Goal: Information Seeking & Learning: Learn about a topic

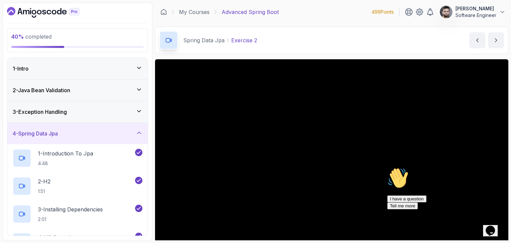
scroll to position [31, 0]
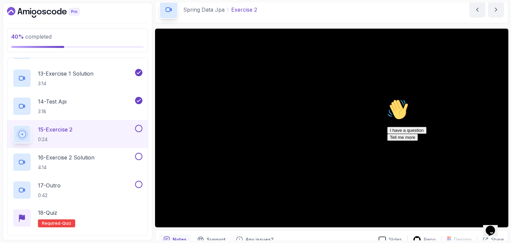
click at [387, 99] on icon "Chat attention grabber" at bounding box center [387, 99] width 0 height 0
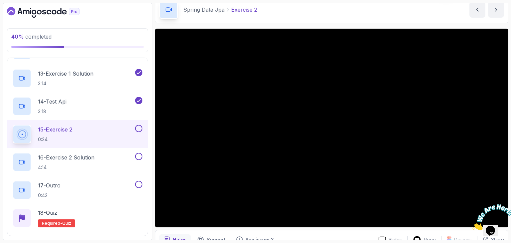
click at [323, 24] on main "My Courses Advanced Spring Boot 499 Points Constantin Software Engineer 14 - Sp…" at bounding box center [331, 122] width 353 height 238
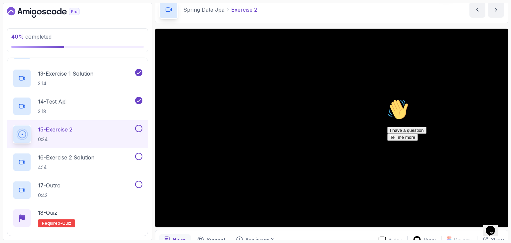
click at [387, 99] on icon "Chat attention grabber" at bounding box center [387, 99] width 0 height 0
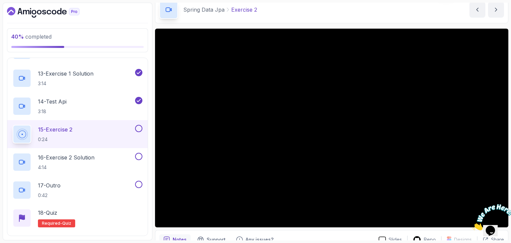
scroll to position [64, 0]
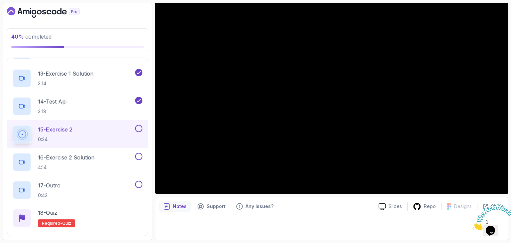
click at [330, 207] on div "Notes Support Any issues?" at bounding box center [266, 206] width 214 height 11
click at [472, 226] on icon "Close" at bounding box center [472, 229] width 0 height 6
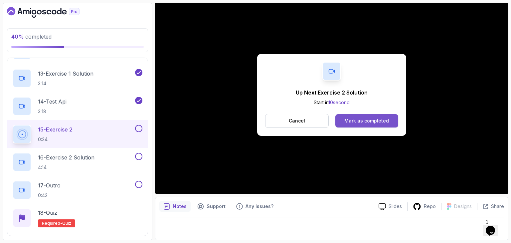
click at [389, 115] on button "Mark as completed" at bounding box center [366, 120] width 63 height 13
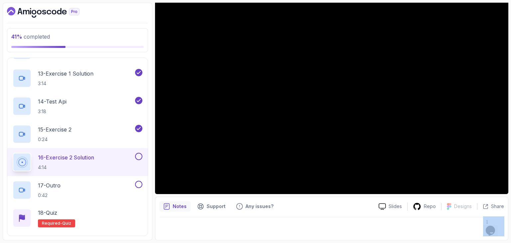
click at [352, 217] on div "Notes Support Any issues? Slides Repo Designs Design not available Share" at bounding box center [331, 219] width 353 height 44
click at [365, 204] on div "Notes Support Any issues?" at bounding box center [266, 206] width 214 height 11
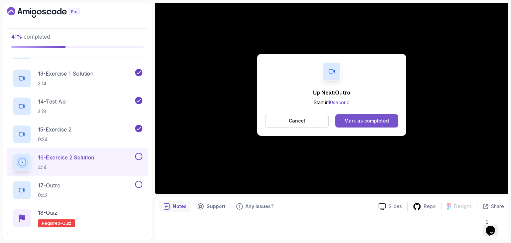
click at [392, 119] on button "Mark as completed" at bounding box center [366, 120] width 63 height 13
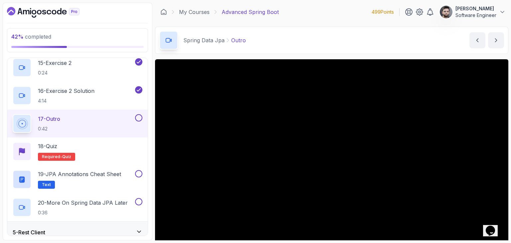
scroll to position [33, 0]
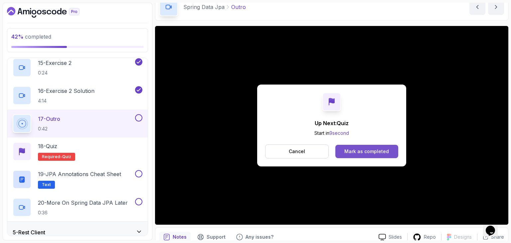
click at [388, 151] on button "Mark as completed" at bounding box center [366, 151] width 63 height 13
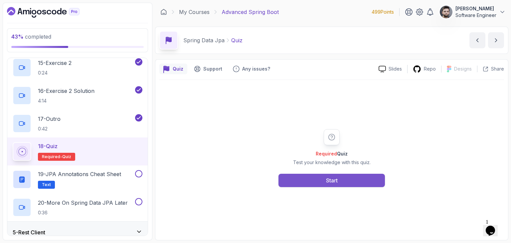
click at [371, 174] on button "Start" at bounding box center [331, 180] width 106 height 13
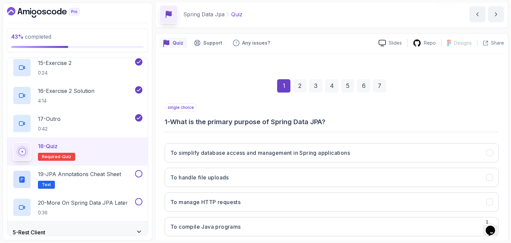
scroll to position [33, 0]
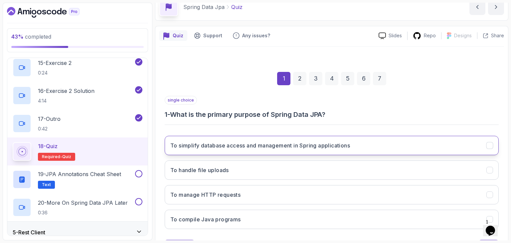
click at [274, 145] on h3 "To simplify database access and management in Spring applications" at bounding box center [260, 145] width 180 height 8
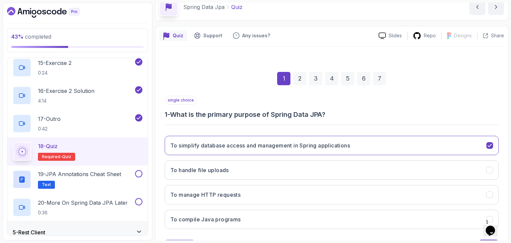
scroll to position [64, 0]
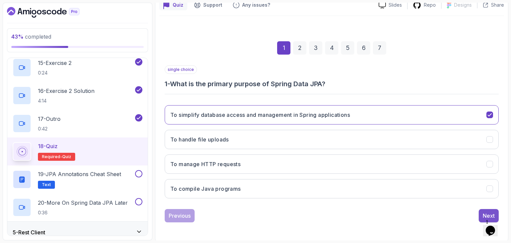
click at [481, 211] on button "Next" at bounding box center [489, 215] width 20 height 13
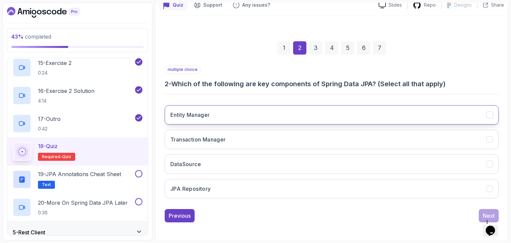
click at [226, 108] on button "Entity Manager" at bounding box center [332, 114] width 334 height 19
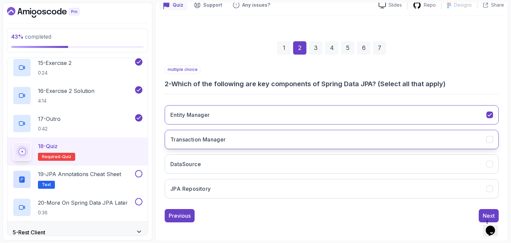
click at [242, 141] on button "Transaction Manager" at bounding box center [332, 139] width 334 height 19
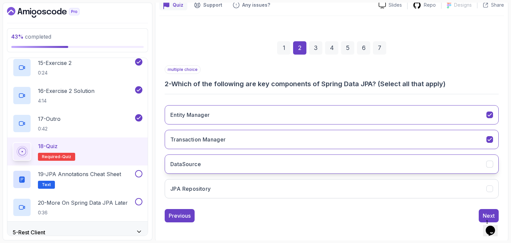
click at [242, 167] on button "DataSource" at bounding box center [332, 163] width 334 height 19
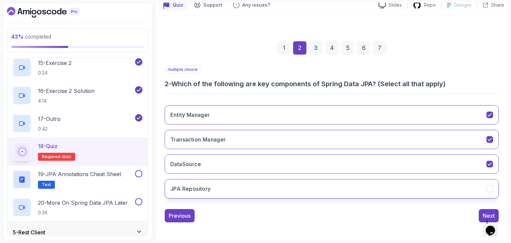
click at [481, 191] on button "JPA Repository" at bounding box center [332, 188] width 334 height 19
click at [485, 207] on div "multiple choice 2 - Which of the following are key components of Spring Data JP…" at bounding box center [332, 143] width 334 height 157
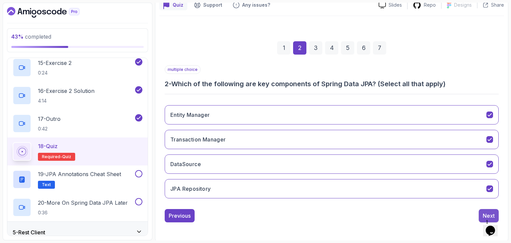
click at [485, 212] on div "Next" at bounding box center [489, 216] width 12 height 8
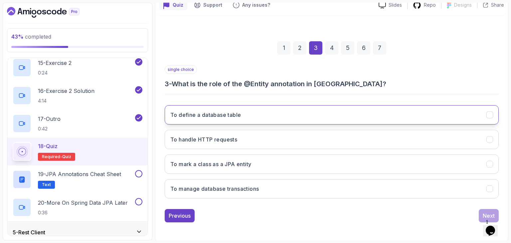
click at [246, 111] on button "To define a database table" at bounding box center [332, 114] width 334 height 19
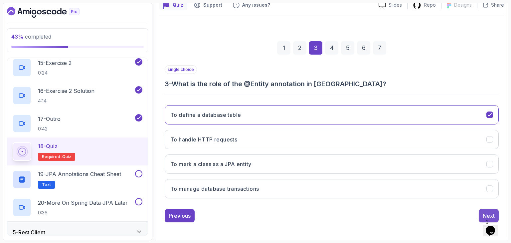
click at [483, 212] on div "Next" at bounding box center [489, 216] width 12 height 8
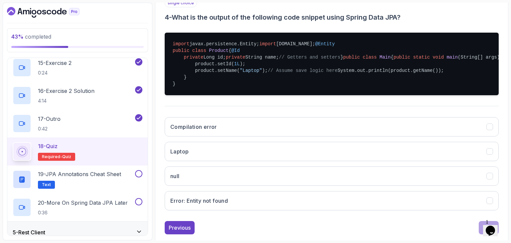
scroll to position [236, 0]
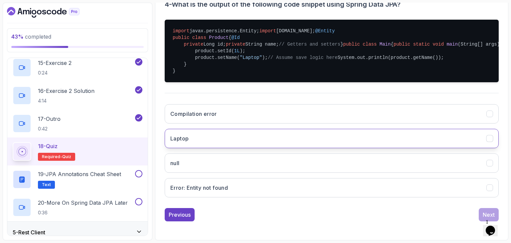
click at [249, 141] on button "Laptop" at bounding box center [332, 138] width 334 height 19
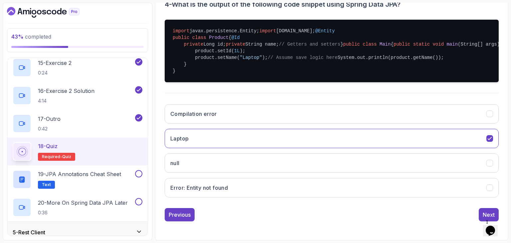
click at [250, 87] on div "import javax.persistence.Entity; import [DOMAIN_NAME]; @Entity public class Pro…" at bounding box center [332, 50] width 334 height 73
click at [224, 191] on h3 "Error: Entity not found" at bounding box center [199, 188] width 58 height 8
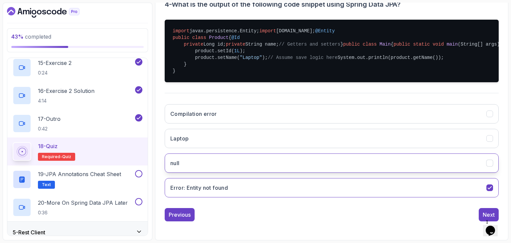
click at [236, 170] on button "null" at bounding box center [332, 162] width 334 height 19
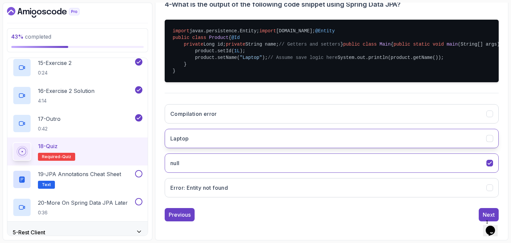
click at [233, 147] on button "Laptop" at bounding box center [332, 138] width 334 height 19
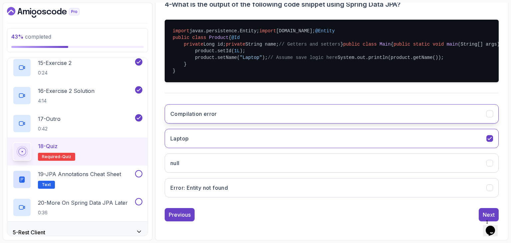
click at [232, 116] on button "Compilation error" at bounding box center [332, 113] width 334 height 19
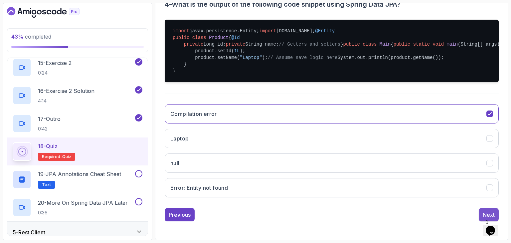
click at [484, 211] on div "Next" at bounding box center [489, 215] width 12 height 8
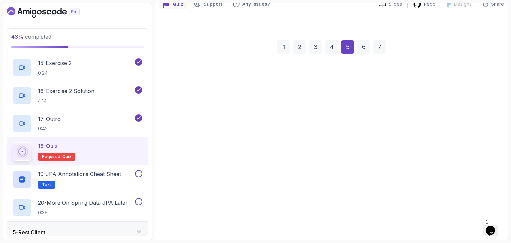
scroll to position [64, 0]
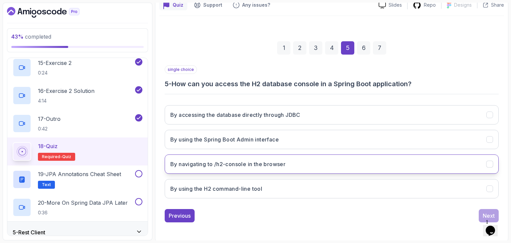
click at [278, 166] on h3 "By navigating to /h2-console in the browser" at bounding box center [227, 164] width 115 height 8
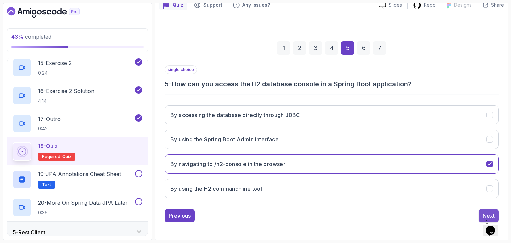
click at [482, 214] on button "Next" at bounding box center [489, 215] width 20 height 13
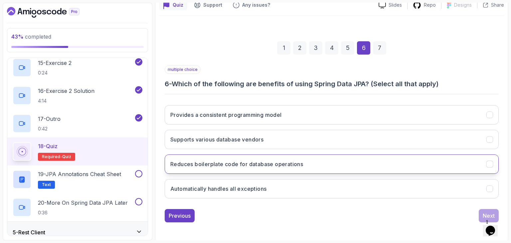
click at [275, 161] on h3 "Reduces boilerplate code for database operations" at bounding box center [236, 164] width 133 height 8
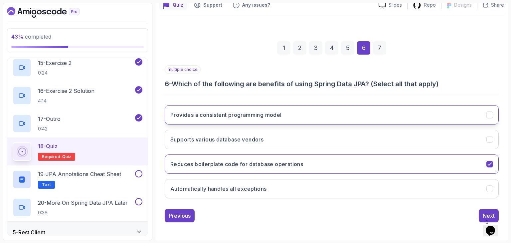
click at [288, 115] on button "Provides a consistent programming model" at bounding box center [332, 114] width 334 height 19
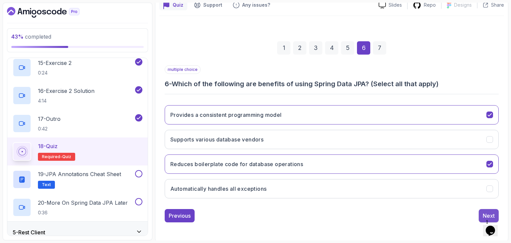
click at [481, 215] on button "Next" at bounding box center [489, 215] width 20 height 13
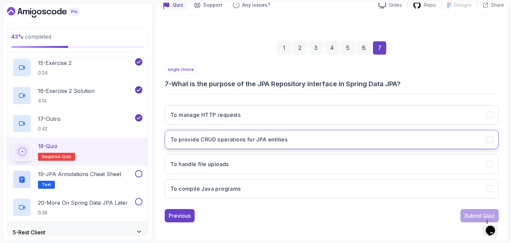
click at [334, 144] on button "To provide CRUD operations for JPA entities" at bounding box center [332, 139] width 334 height 19
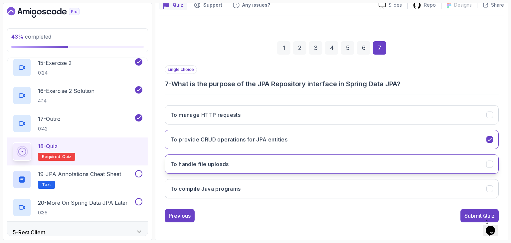
click at [333, 169] on button "To handle file uploads" at bounding box center [332, 163] width 334 height 19
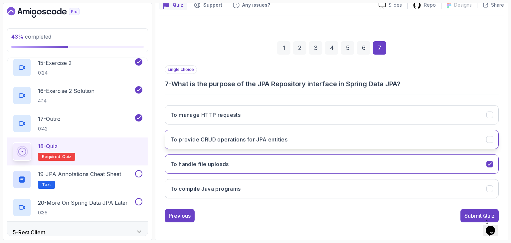
click at [340, 142] on button "To provide CRUD operations for JPA entities" at bounding box center [332, 139] width 334 height 19
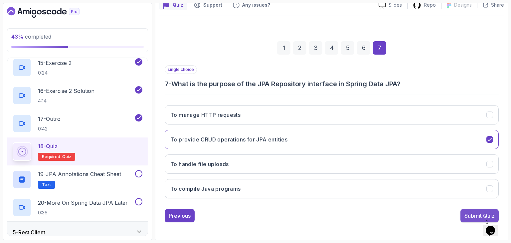
click at [466, 210] on button "Submit Quiz" at bounding box center [479, 215] width 38 height 13
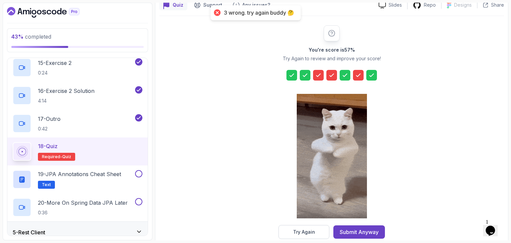
click at [319, 76] on icon at bounding box center [318, 75] width 7 height 7
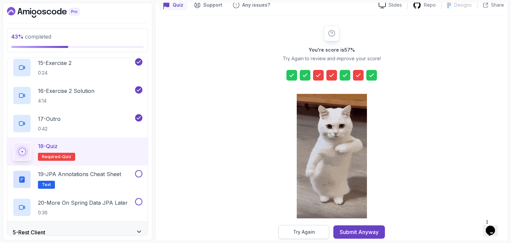
click at [283, 235] on button "Try Again" at bounding box center [303, 232] width 51 height 14
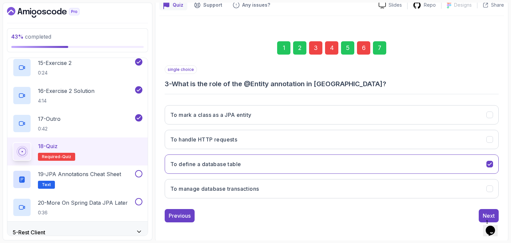
click at [263, 219] on div "Previous Next" at bounding box center [332, 215] width 334 height 13
click at [266, 118] on button "To mark a class as a JPA entity" at bounding box center [332, 114] width 334 height 19
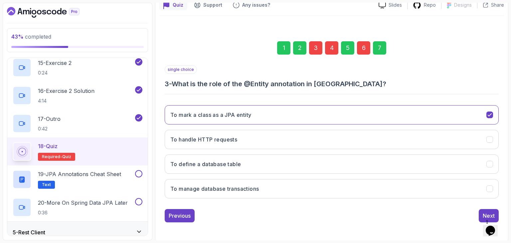
click at [328, 54] on div "1 2 3 4 5 6 7" at bounding box center [332, 48] width 334 height 35
click at [330, 52] on div "4" at bounding box center [331, 47] width 13 height 13
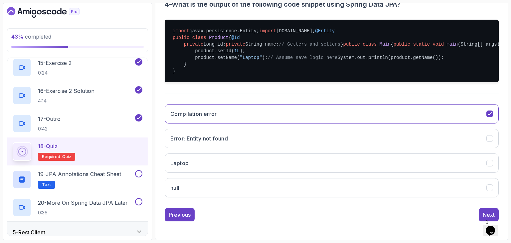
scroll to position [230, 0]
click at [294, 148] on button "Error: Entity not found" at bounding box center [332, 138] width 334 height 19
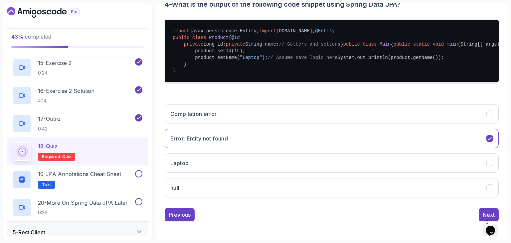
scroll to position [236, 0]
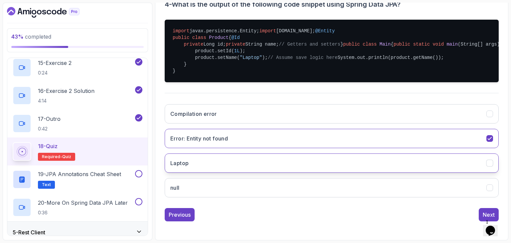
click at [280, 168] on button "Laptop" at bounding box center [332, 162] width 334 height 19
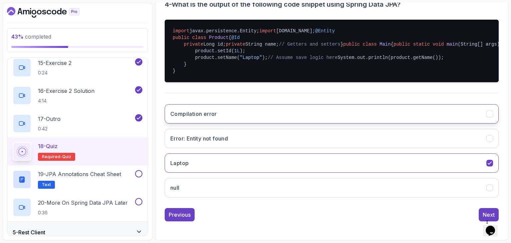
scroll to position [102, 0]
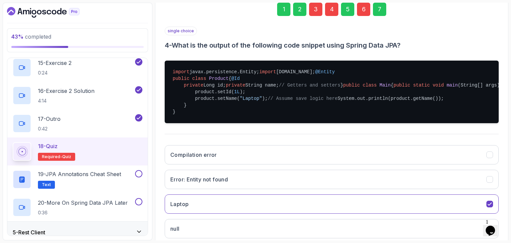
click at [368, 11] on div "6" at bounding box center [363, 9] width 13 height 13
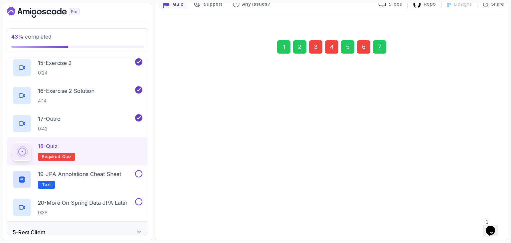
scroll to position [64, 0]
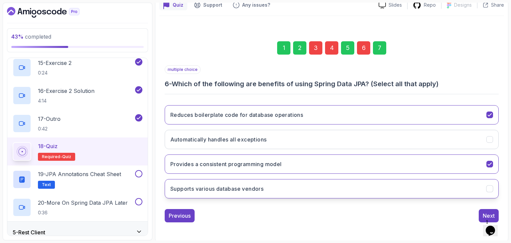
click at [326, 197] on button "Supports various database vendors" at bounding box center [332, 188] width 334 height 19
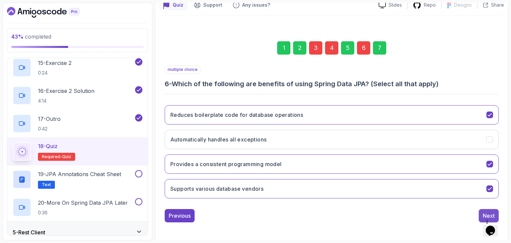
click at [484, 216] on div "Next" at bounding box center [489, 216] width 12 height 8
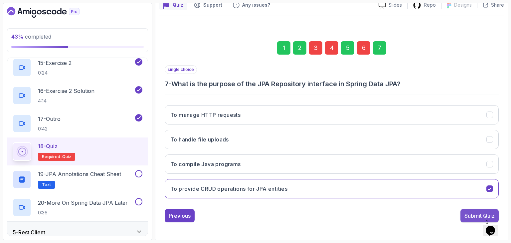
click at [484, 214] on div "Submit Quiz" at bounding box center [479, 216] width 30 height 8
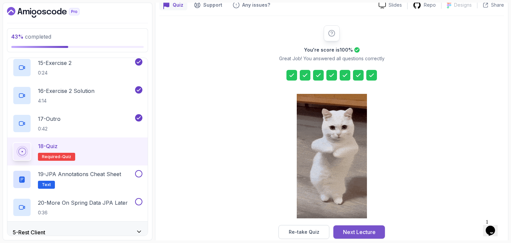
click at [359, 234] on div "Next Lecture" at bounding box center [359, 232] width 33 height 8
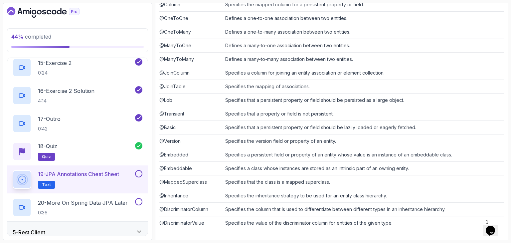
scroll to position [197, 0]
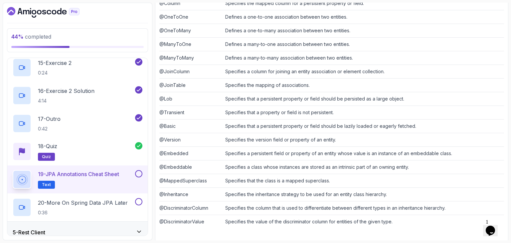
click at [366, 201] on td "Specifies the column that is used to differentiate between different types in a…" at bounding box center [363, 208] width 281 height 14
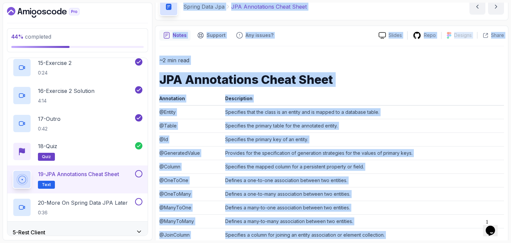
scroll to position [0, 0]
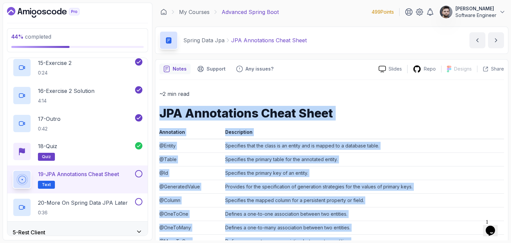
drag, startPoint x: 398, startPoint y: 223, endPoint x: 160, endPoint y: 118, distance: 260.2
copy div "JPA Annotations Cheat Sheet Annotation Description @Entity Specifies that the c…"
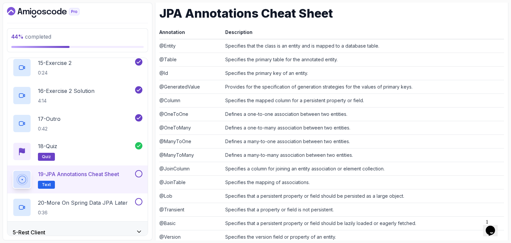
scroll to position [133, 0]
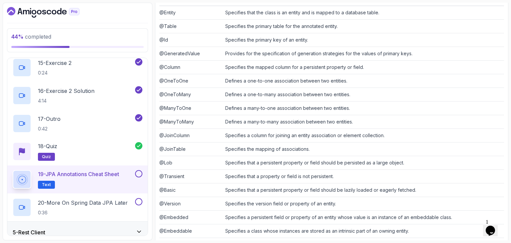
click at [227, 148] on td "Specifies the mapping of associations." at bounding box center [363, 149] width 281 height 14
click at [241, 171] on td "Specifies that a property or field is not persistent." at bounding box center [363, 176] width 281 height 14
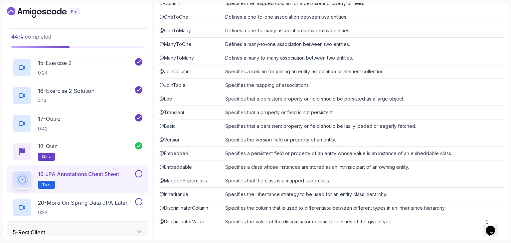
click at [229, 152] on td "Specifies a persistent field or property of an entity whose value is an instanc…" at bounding box center [363, 153] width 281 height 14
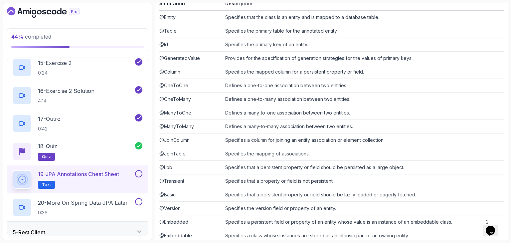
scroll to position [0, 0]
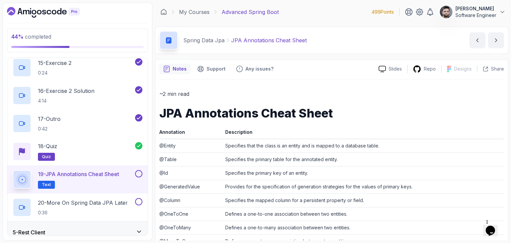
click at [253, 92] on p "~2 min read" at bounding box center [331, 93] width 345 height 9
click at [138, 171] on button at bounding box center [138, 173] width 7 height 7
click at [132, 201] on div "20 - More On Spring Data JPA Later 0:36" at bounding box center [73, 207] width 121 height 19
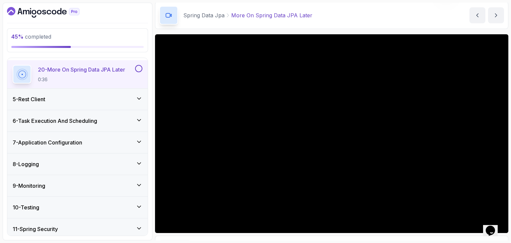
scroll to position [33, 0]
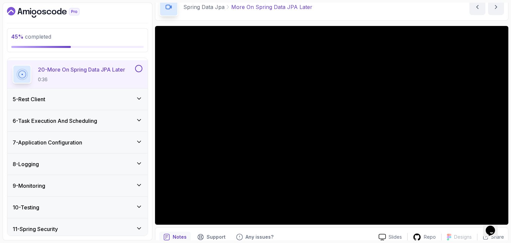
click at [82, 99] on div "5 - Rest Client" at bounding box center [78, 99] width 130 height 8
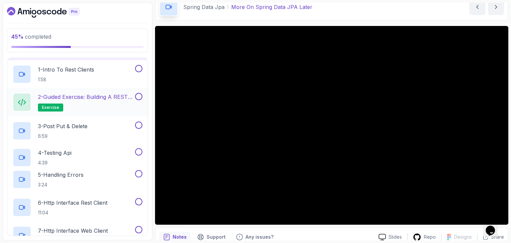
scroll to position [102, 0]
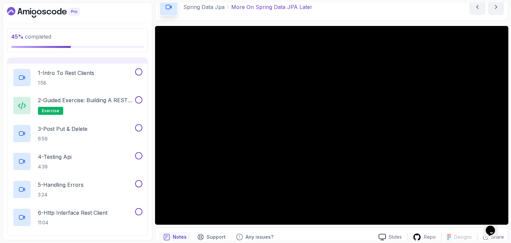
click at [166, 20] on div "Spring Data Jpa More On Spring Data JPA Later More On Spring Data JPA Later by …" at bounding box center [331, 6] width 353 height 27
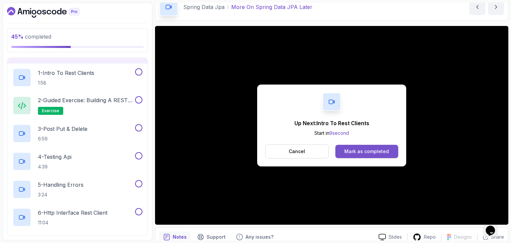
click at [366, 153] on div "Mark as completed" at bounding box center [366, 151] width 45 height 7
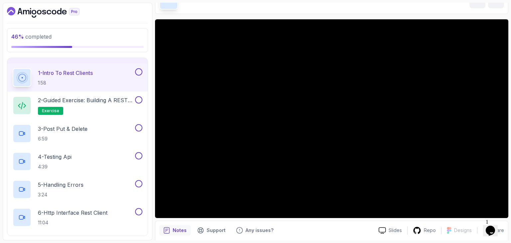
scroll to position [31, 0]
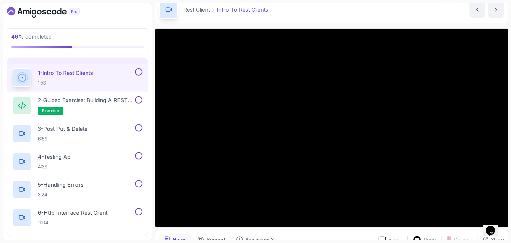
click at [495, 226] on icon "Chat widget" at bounding box center [490, 231] width 9 height 10
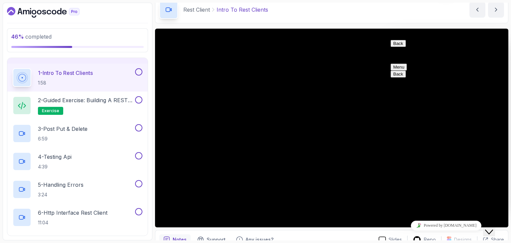
click at [493, 228] on div "Close Chat This icon closes the chat window." at bounding box center [489, 232] width 8 height 8
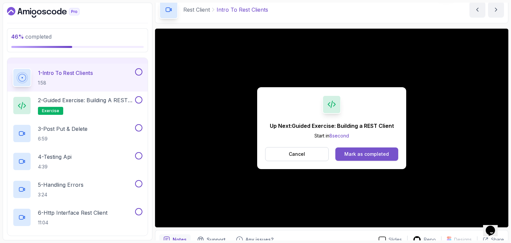
click at [370, 156] on button "Mark as completed" at bounding box center [366, 153] width 63 height 13
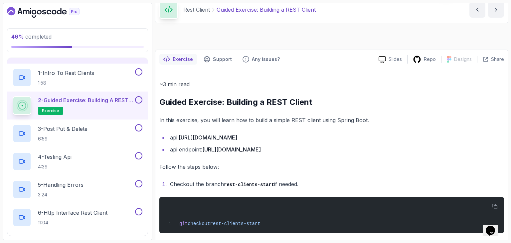
scroll to position [30, 0]
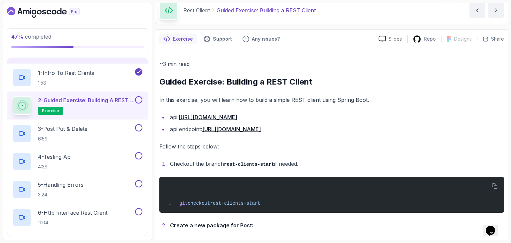
click at [237, 115] on link "[URL][DOMAIN_NAME]" at bounding box center [208, 117] width 59 height 7
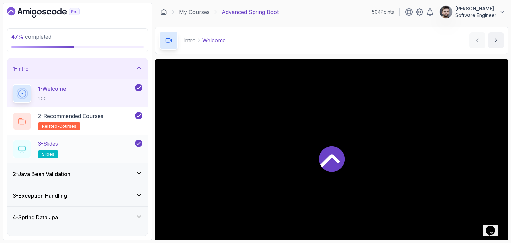
scroll to position [186, 0]
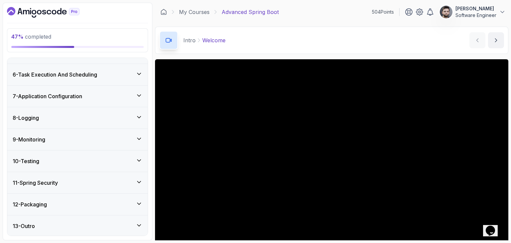
click at [102, 102] on div "7 - Application Configuration" at bounding box center [77, 95] width 140 height 21
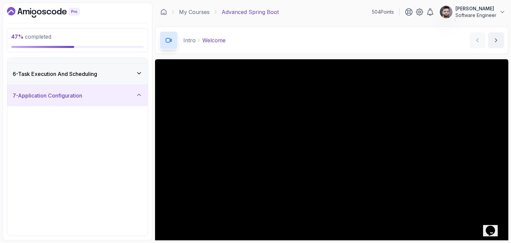
scroll to position [102, 0]
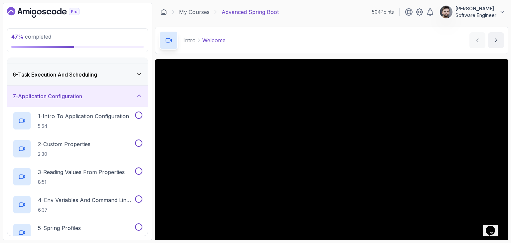
click at [87, 71] on h3 "6 - Task Execution And Scheduling" at bounding box center [55, 75] width 84 height 8
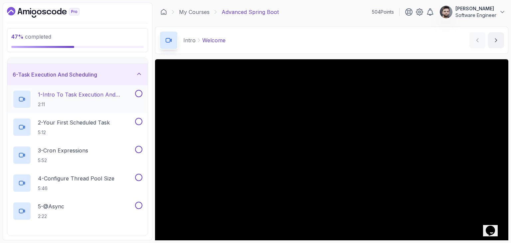
scroll to position [2, 0]
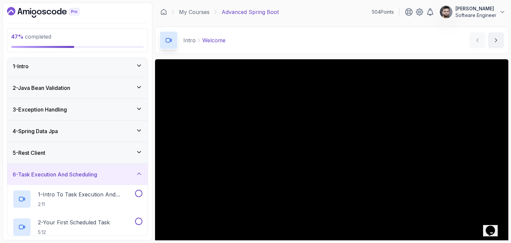
click at [101, 146] on div "5 - Rest Client" at bounding box center [77, 152] width 140 height 21
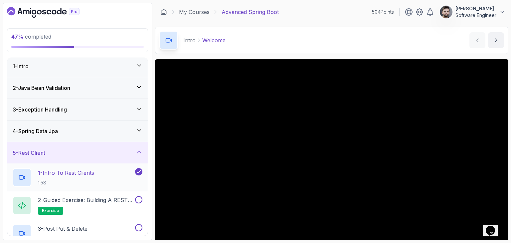
click at [99, 174] on div "1 - Intro To Rest Clients 1:58" at bounding box center [73, 177] width 121 height 19
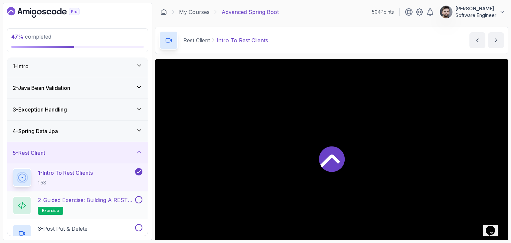
click at [102, 192] on div "2 - Guided Exercise: Building a REST Client exercise" at bounding box center [77, 205] width 140 height 28
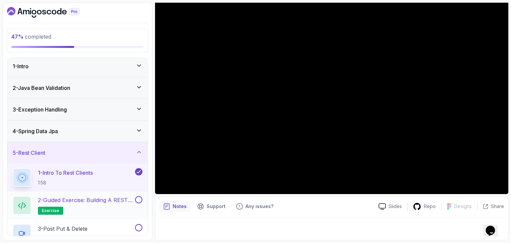
click at [122, 197] on p "2 - Guided Exercise: Building a REST Client" at bounding box center [86, 200] width 96 height 8
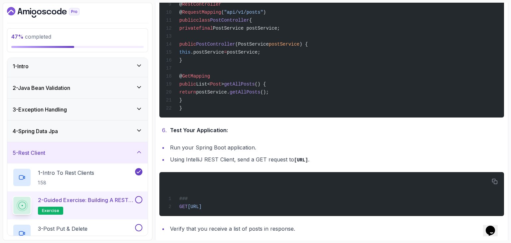
scroll to position [882, 0]
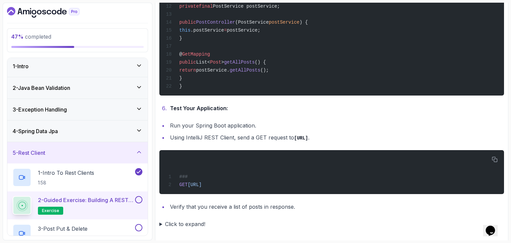
click at [160, 225] on summary "Click to expand!" at bounding box center [331, 223] width 345 height 9
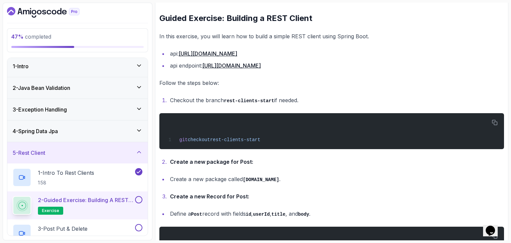
scroll to position [50, 0]
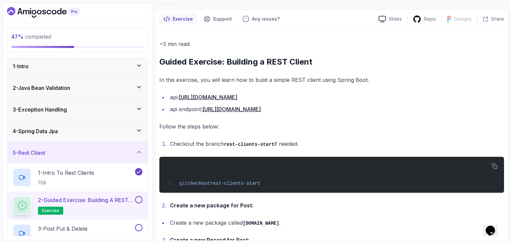
drag, startPoint x: 270, startPoint y: 108, endPoint x: 281, endPoint y: 113, distance: 11.6
click at [281, 113] on li "api endpoint: https://jsonplaceholder.typicode.com/posts" at bounding box center [336, 108] width 336 height 9
drag, startPoint x: 301, startPoint y: 112, endPoint x: 295, endPoint y: 109, distance: 6.6
click at [340, 99] on li "api: https://jsonplaceholder.typicode.com/" at bounding box center [336, 96] width 336 height 9
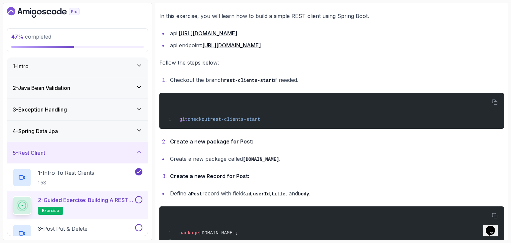
scroll to position [116, 0]
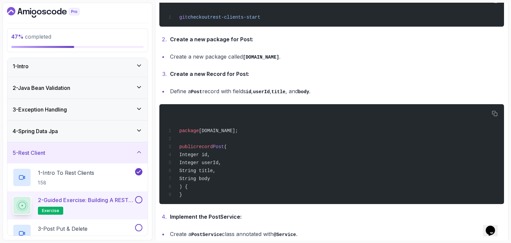
scroll to position [216, 0]
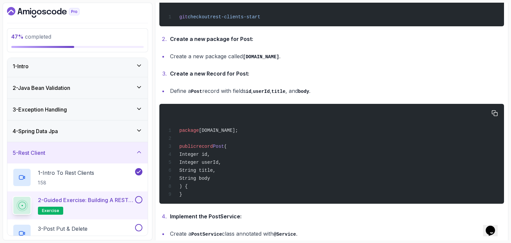
click at [294, 157] on div "package com.amigoscode.post; public record Post ( Integer id, Integer userId, S…" at bounding box center [332, 154] width 334 height 92
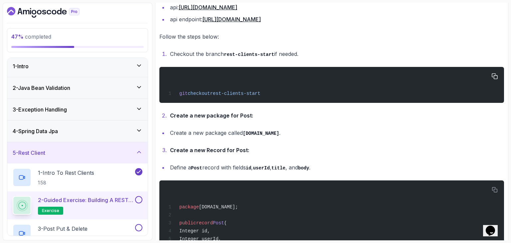
scroll to position [83, 0]
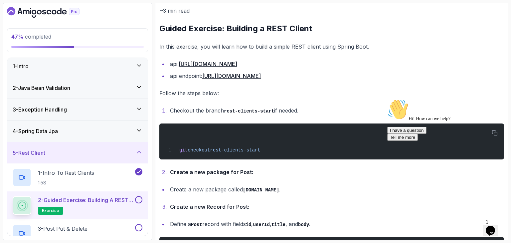
click at [498, 99] on div "Chat attention grabber" at bounding box center [447, 99] width 120 height 0
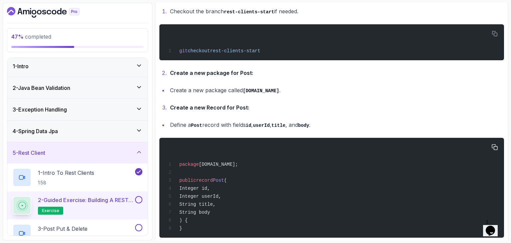
scroll to position [183, 0]
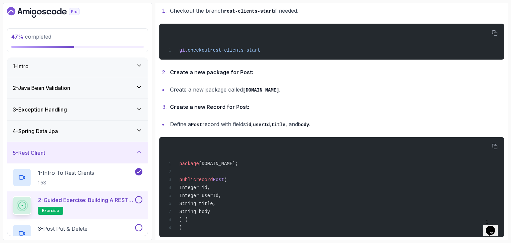
click at [496, 225] on icon "Opens Chat This icon Opens the chat window." at bounding box center [490, 230] width 11 height 11
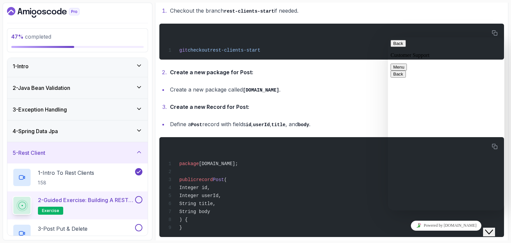
click at [468, 47] on div "Back Customer Support" at bounding box center [446, 49] width 111 height 18
click at [470, 26] on pre "git checkout rest-clients-start" at bounding box center [331, 42] width 345 height 36
click at [397, 45] on button "Back" at bounding box center [398, 43] width 15 height 7
click at [493, 228] on icon "Close Chat This icon closes the chat window." at bounding box center [489, 232] width 8 height 8
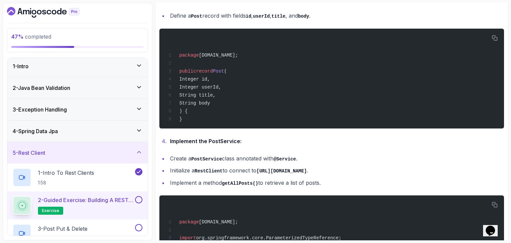
scroll to position [316, 0]
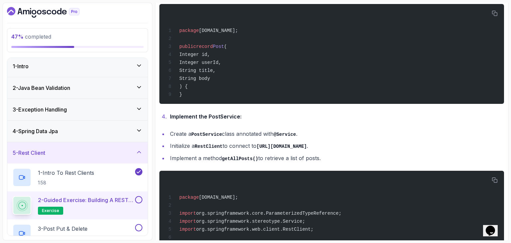
click at [227, 129] on li "Create a PostService class annotated with @Service ." at bounding box center [336, 134] width 336 height 10
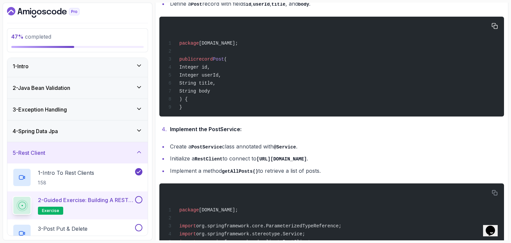
scroll to position [283, 0]
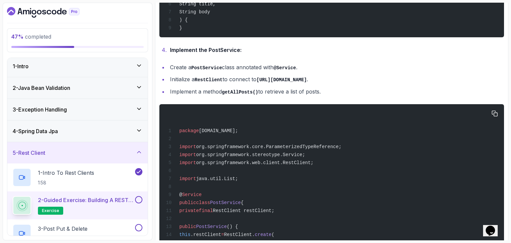
click at [279, 108] on div "package com.amigoscode.post; import org.springframework.core.ParameterizedTypeR…" at bounding box center [332, 214] width 334 height 212
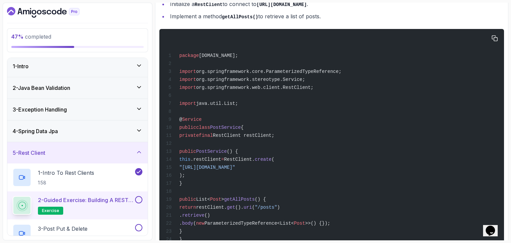
scroll to position [482, 0]
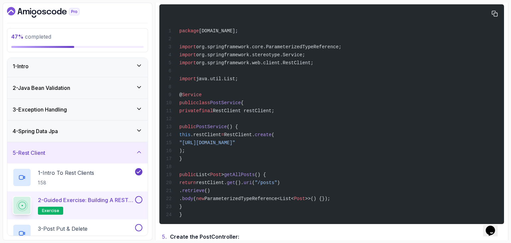
click at [333, 83] on div "package com.amigoscode.post; import org.springframework.core.ParameterizedTypeR…" at bounding box center [332, 114] width 334 height 212
drag, startPoint x: 381, startPoint y: 109, endPoint x: 373, endPoint y: 113, distance: 8.8
click at [380, 109] on div "package com.amigoscode.post; import org.springframework.core.ParameterizedTypeR…" at bounding box center [332, 114] width 334 height 212
click at [363, 131] on div "package com.amigoscode.post; import org.springframework.core.ParameterizedTypeR…" at bounding box center [332, 114] width 334 height 212
click at [355, 121] on div "package com.amigoscode.post; import org.springframework.core.ParameterizedTypeR…" at bounding box center [332, 114] width 334 height 212
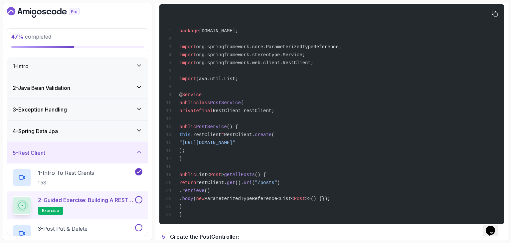
click at [354, 120] on div "package com.amigoscode.post; import org.springframework.core.ParameterizedTypeR…" at bounding box center [332, 114] width 334 height 212
click at [408, 179] on div "package com.amigoscode.post; import org.springframework.core.ParameterizedTypeR…" at bounding box center [332, 114] width 334 height 212
click at [459, 136] on div "package com.amigoscode.post; import org.springframework.core.ParameterizedTypeR…" at bounding box center [332, 114] width 334 height 212
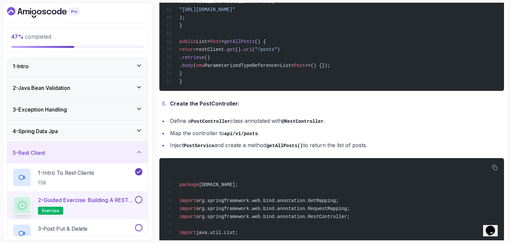
scroll to position [649, 0]
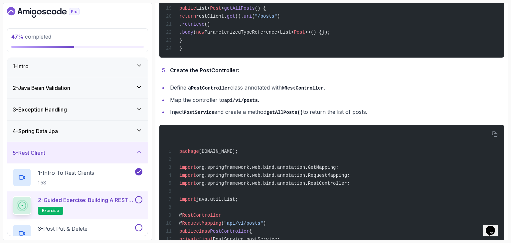
click at [406, 72] on li "Create the PostController:" at bounding box center [336, 70] width 336 height 9
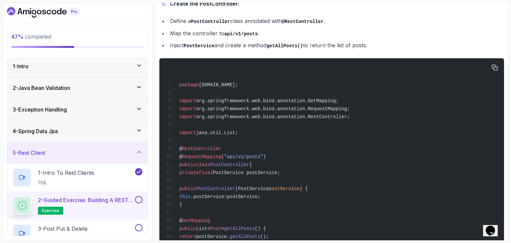
click at [395, 88] on div "package com.amigoscode.post; import org.springframework.web.bind.annotation.Get…" at bounding box center [332, 160] width 334 height 196
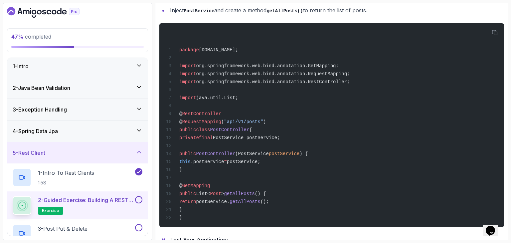
scroll to position [740, 0]
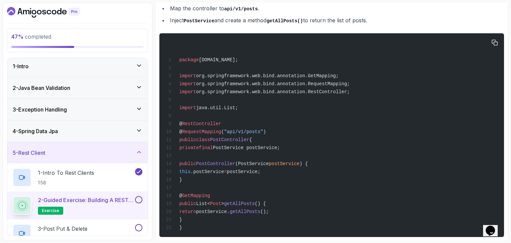
click at [253, 115] on div "package com.amigoscode.post; import org.springframework.web.bind.annotation.Get…" at bounding box center [332, 135] width 334 height 196
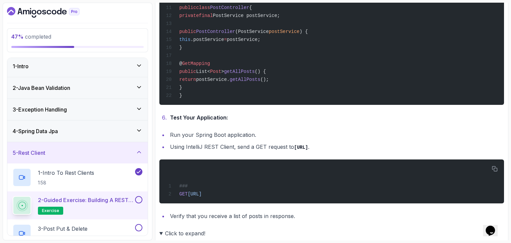
scroll to position [873, 0]
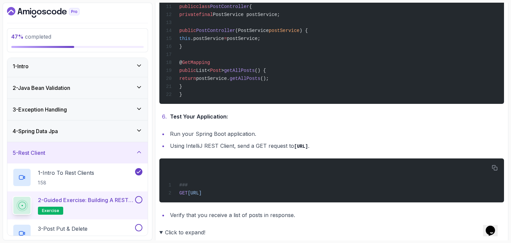
click at [253, 112] on li "Test Your Application:" at bounding box center [336, 116] width 336 height 9
click at [202, 191] on span "[URL]" at bounding box center [195, 192] width 14 height 5
click at [278, 192] on div "### GET http://localhost:8080/api/v1/posts" at bounding box center [332, 180] width 334 height 36
drag, startPoint x: 278, startPoint y: 192, endPoint x: 180, endPoint y: 196, distance: 98.2
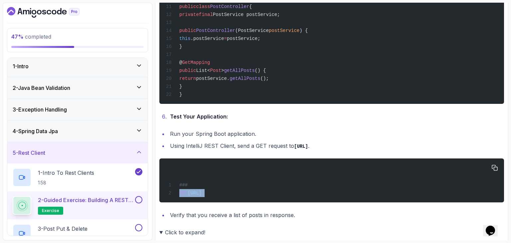
click at [180, 196] on div "### GET http://localhost:8080/api/v1/posts" at bounding box center [332, 180] width 334 height 36
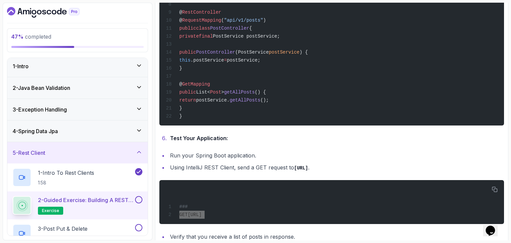
scroll to position [840, 0]
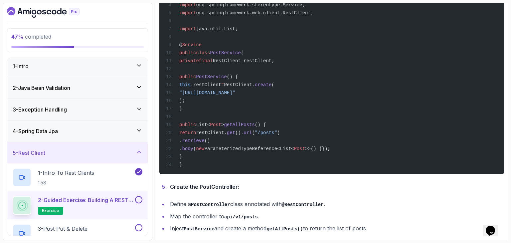
scroll to position [507, 0]
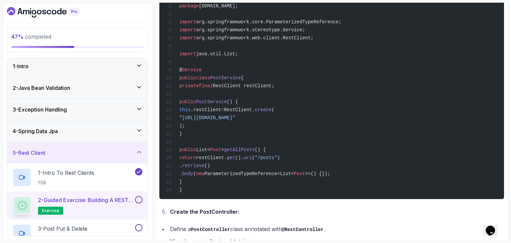
click at [396, 71] on div "package com.amigoscode.post; import org.springframework.core.ParameterizedTypeR…" at bounding box center [332, 89] width 334 height 212
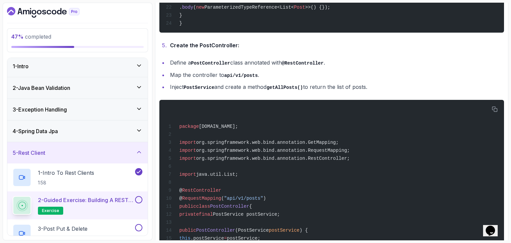
scroll to position [707, 0]
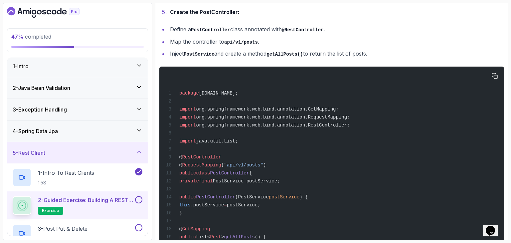
click at [383, 130] on div "package com.amigoscode.post; import org.springframework.web.bind.annotation.Get…" at bounding box center [332, 169] width 334 height 196
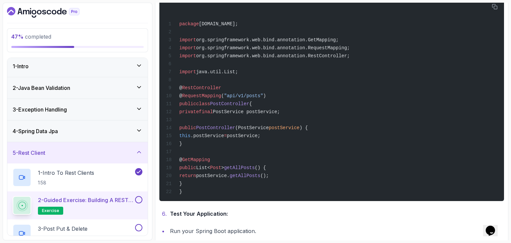
scroll to position [773, 0]
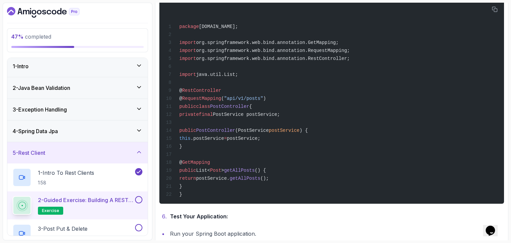
click at [363, 125] on div "package com.amigoscode.post; import org.springframework.web.bind.annotation.Get…" at bounding box center [332, 102] width 334 height 196
click at [362, 120] on div "package com.amigoscode.post; import org.springframework.web.bind.annotation.Get…" at bounding box center [332, 102] width 334 height 196
click at [366, 105] on div "package com.amigoscode.post; import org.springframework.web.bind.annotation.Get…" at bounding box center [332, 102] width 334 height 196
click at [371, 83] on div "package com.amigoscode.post; import org.springframework.web.bind.annotation.Get…" at bounding box center [332, 102] width 334 height 196
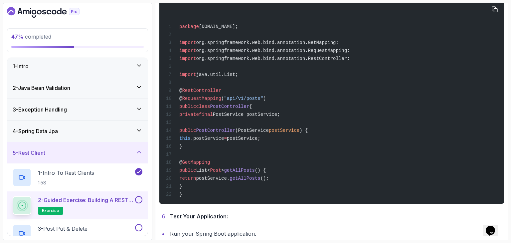
click at [375, 74] on div "package com.amigoscode.post; import org.springframework.web.bind.annotation.Get…" at bounding box center [332, 102] width 334 height 196
click at [371, 78] on div "package com.amigoscode.post; import org.springframework.web.bind.annotation.Get…" at bounding box center [332, 102] width 334 height 196
click at [362, 76] on div "package com.amigoscode.post; import org.springframework.web.bind.annotation.Get…" at bounding box center [332, 102] width 334 height 196
click at [354, 75] on div "package com.amigoscode.post; import org.springframework.web.bind.annotation.Get…" at bounding box center [332, 102] width 334 height 196
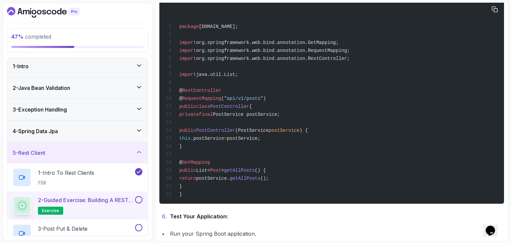
click at [347, 79] on div "package com.amigoscode.post; import org.springframework.web.bind.annotation.Get…" at bounding box center [332, 102] width 334 height 196
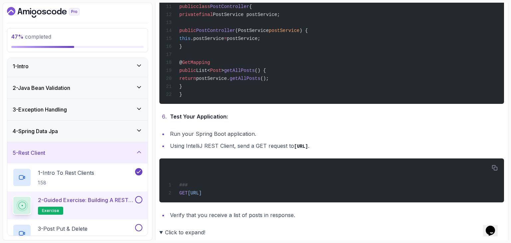
scroll to position [807, 0]
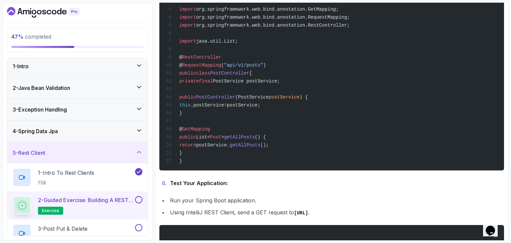
click at [347, 79] on div "package com.amigoscode.post; import org.springframework.web.bind.annotation.Get…" at bounding box center [332, 69] width 334 height 196
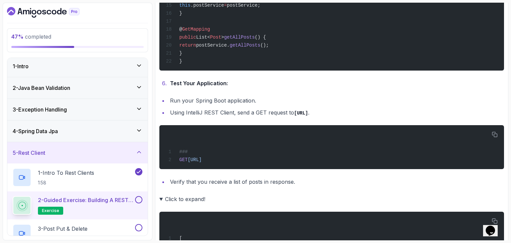
scroll to position [840, 0]
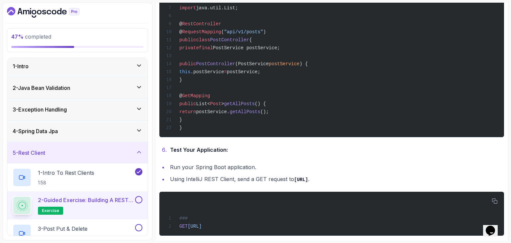
click at [424, 86] on div "package com.amigoscode.post; import org.springframework.web.bind.annotation.Get…" at bounding box center [332, 35] width 334 height 196
click at [414, 12] on div "package com.amigoscode.post; import org.springframework.web.bind.annotation.Get…" at bounding box center [332, 35] width 334 height 196
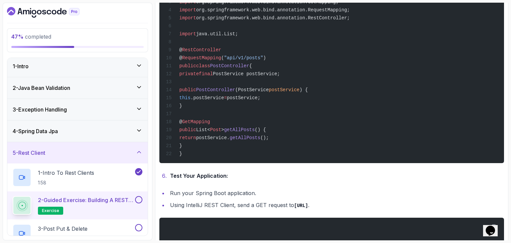
scroll to position [807, 0]
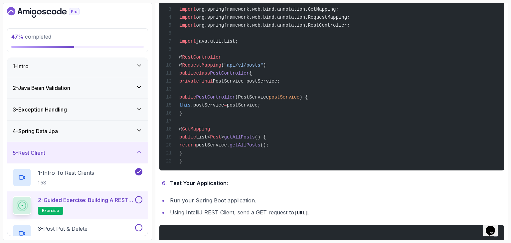
click at [412, 40] on div "package com.amigoscode.post; import org.springframework.web.bind.annotation.Get…" at bounding box center [332, 69] width 334 height 196
click at [464, 59] on div "package com.amigoscode.post; import org.springframework.web.bind.annotation.Get…" at bounding box center [332, 69] width 334 height 196
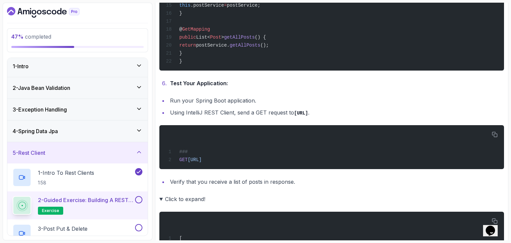
click at [394, 79] on li "Test Your Application:" at bounding box center [336, 83] width 336 height 9
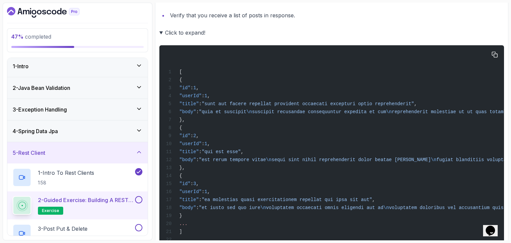
scroll to position [1106, 0]
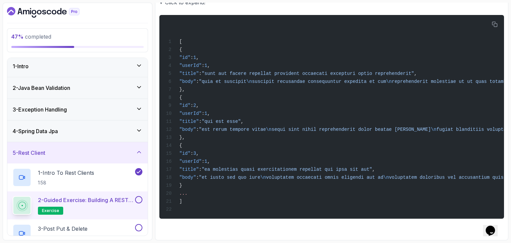
click at [137, 200] on button at bounding box center [138, 199] width 7 height 7
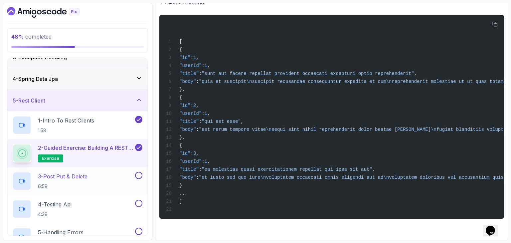
scroll to position [69, 0]
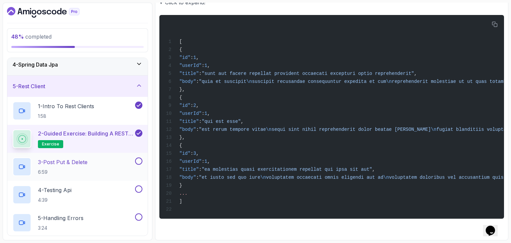
click at [87, 162] on p "3 - Post Put & Delete" at bounding box center [63, 162] width 50 height 8
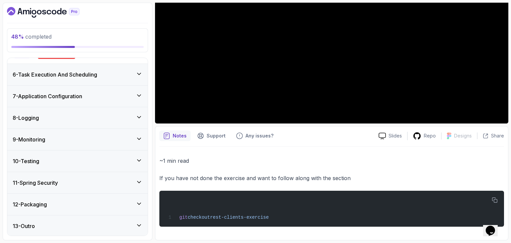
scroll to position [68, 0]
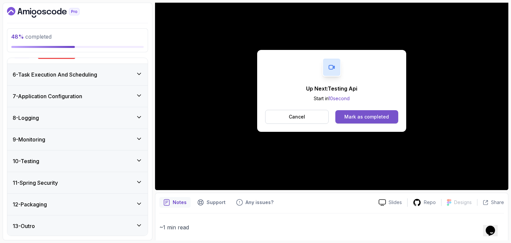
click at [360, 111] on button "Mark as completed" at bounding box center [366, 116] width 63 height 13
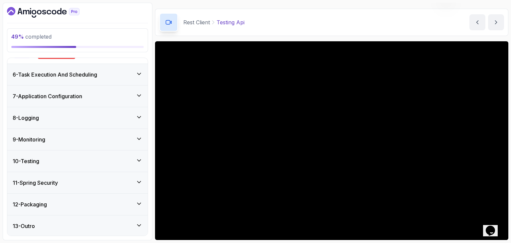
scroll to position [33, 0]
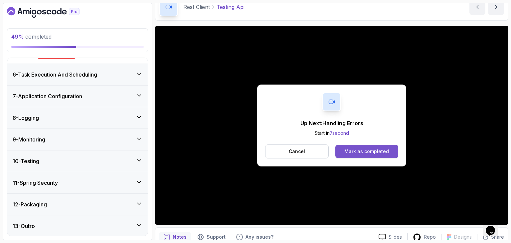
click at [384, 153] on div "Mark as completed" at bounding box center [366, 151] width 45 height 7
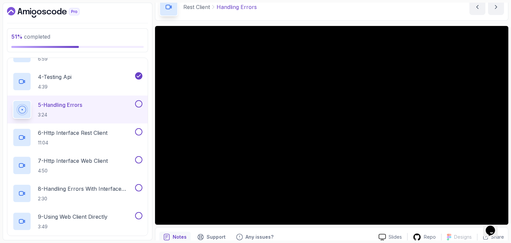
scroll to position [115, 0]
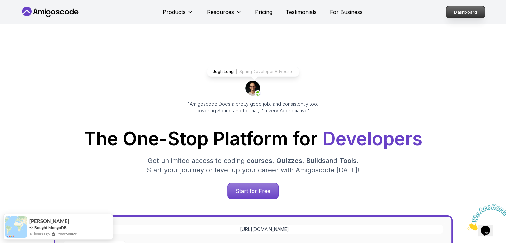
click at [477, 13] on p "Dashboard" at bounding box center [465, 11] width 38 height 11
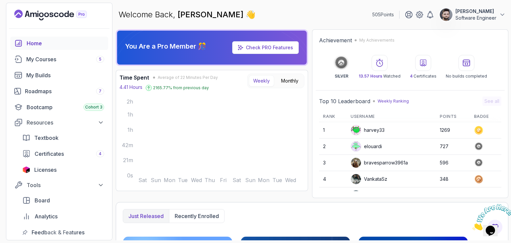
click at [380, 36] on div "Achievement My Achievements" at bounding box center [410, 40] width 182 height 8
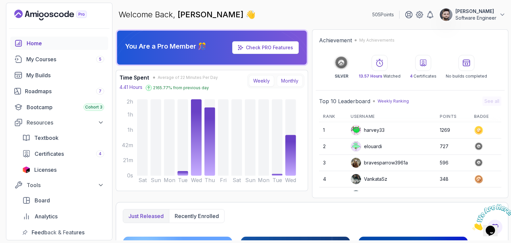
click at [298, 82] on button "Monthly" at bounding box center [290, 80] width 26 height 11
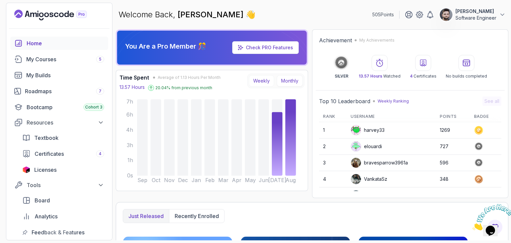
click at [262, 82] on button "Weekly" at bounding box center [261, 80] width 25 height 11
click at [267, 80] on button "Weekly" at bounding box center [261, 80] width 25 height 11
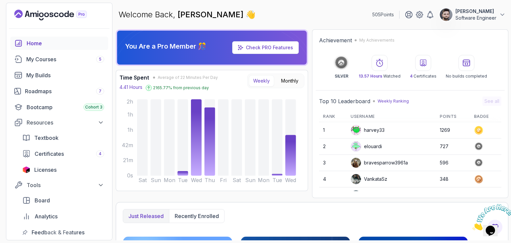
click at [233, 89] on div "Time Spent Average of 22 Minutes Per Day 4.41 Hours 2165.77 % from previous day…" at bounding box center [211, 82] width 185 height 17
click at [351, 17] on div "Welcome Back, Constantin 👋 505 Points Constantin Software Engineer" at bounding box center [312, 15] width 393 height 24
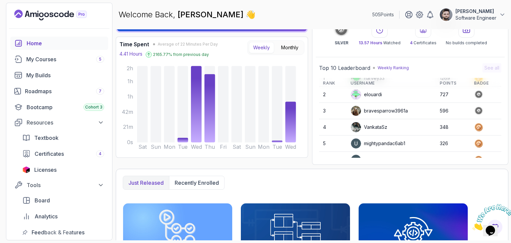
scroll to position [33, 0]
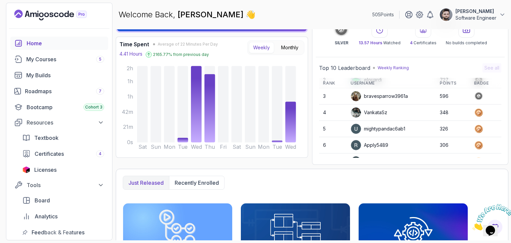
click at [425, 116] on td "VankataSz" at bounding box center [391, 112] width 89 height 16
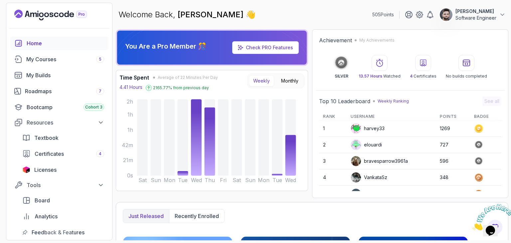
scroll to position [0, 0]
click at [361, 16] on div "Welcome Back, Constantin 👋 505 Points Constantin Software Engineer" at bounding box center [312, 15] width 393 height 24
click at [369, 25] on div "Welcome Back, Constantin 👋 505 Points Constantin Software Engineer" at bounding box center [312, 15] width 393 height 24
click at [368, 25] on div "Welcome Back, Constantin 👋 505 Points Constantin Software Engineer" at bounding box center [312, 15] width 393 height 24
click at [384, 20] on div "505 Points Constantin Software Engineer" at bounding box center [438, 14] width 133 height 13
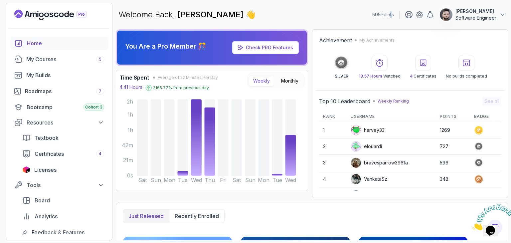
click at [389, 16] on p "505 Points" at bounding box center [383, 14] width 22 height 7
click at [390, 16] on p "505 Points" at bounding box center [383, 14] width 22 height 7
click at [393, 16] on p "505 Points" at bounding box center [383, 14] width 22 height 7
click at [319, 199] on div "You Are a Pro Member 🎊 Check PRO Features Time Spent Average of 22 Minutes Per …" at bounding box center [312, 134] width 393 height 211
click at [339, 10] on div "Welcome Back, Constantin 👋 505 Points Constantin Software Engineer" at bounding box center [312, 15] width 393 height 24
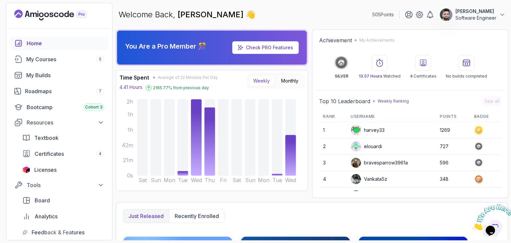
click at [370, 158] on div "bravesparrow3961a" at bounding box center [379, 162] width 57 height 11
